Goal: Task Accomplishment & Management: Manage account settings

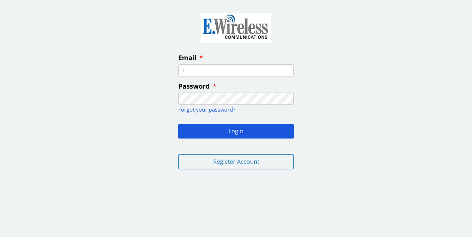
type input "lo"
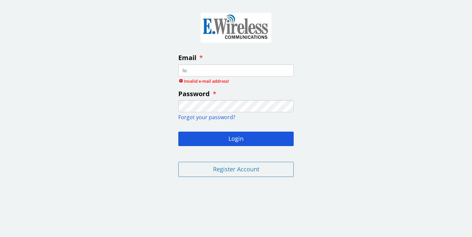
type input "[EMAIL_ADDRESS][DOMAIN_NAME]"
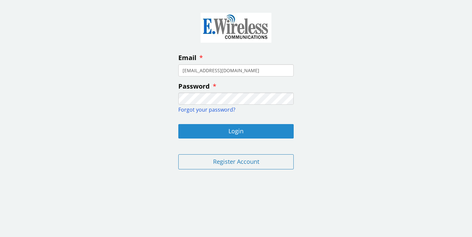
click at [231, 131] on button "Login" at bounding box center [235, 131] width 115 height 14
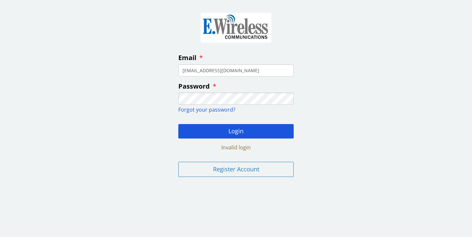
click at [155, 98] on div "Email [EMAIL_ADDRESS][DOMAIN_NAME] Password Forgot your password? Login Invalid…" at bounding box center [236, 93] width 472 height 177
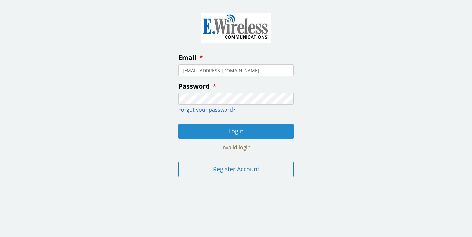
click at [225, 130] on button "Login" at bounding box center [235, 131] width 115 height 14
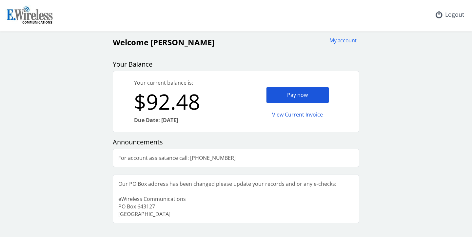
click at [296, 95] on div "Pay now" at bounding box center [297, 95] width 63 height 16
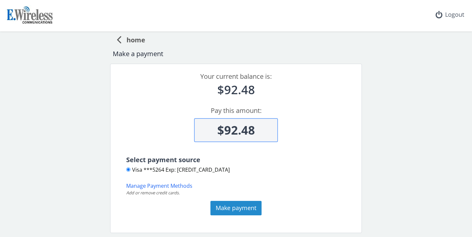
click at [236, 206] on button "Make payment" at bounding box center [236, 208] width 51 height 14
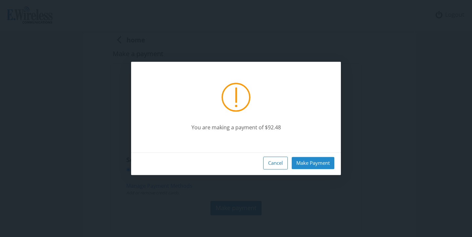
click at [315, 162] on button "Make Payment" at bounding box center [313, 163] width 43 height 12
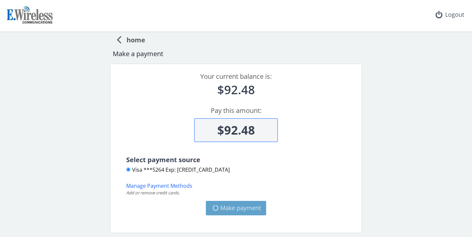
type input "$0"
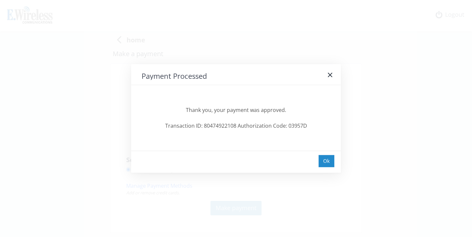
click at [329, 158] on div "Ok" at bounding box center [327, 161] width 16 height 12
